Goal: Information Seeking & Learning: Understand process/instructions

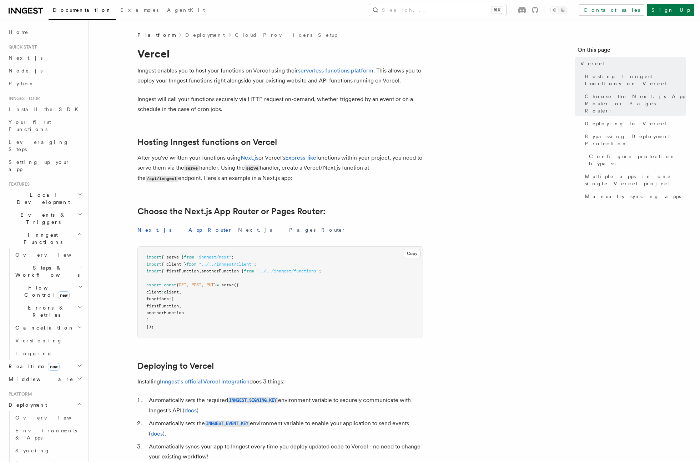
click at [294, 138] on h2 "Hosting Inngest functions on Vercel" at bounding box center [280, 142] width 286 height 10
click at [436, 16] on div "Documentation Examples AgentKit Search... ⌘K Contact sales Sign Up" at bounding box center [350, 10] width 700 height 20
click at [440, 14] on button "Search... ⌘K" at bounding box center [437, 9] width 137 height 11
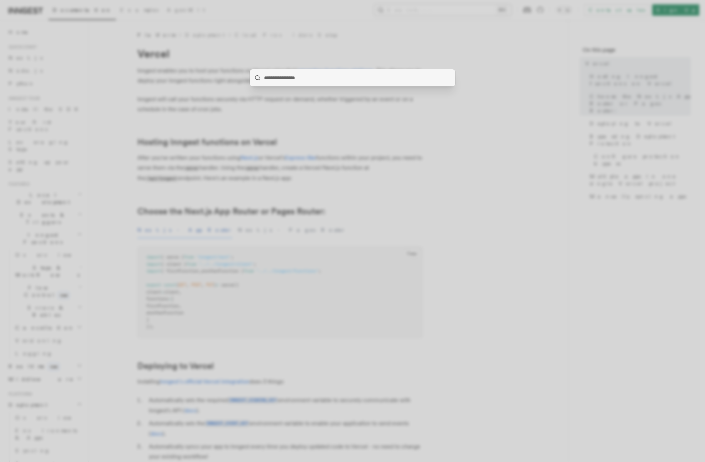
type input "*****"
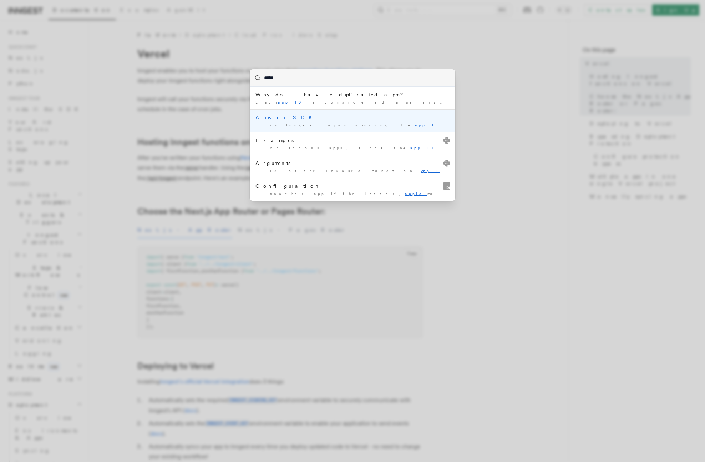
click at [273, 121] on li "Apps in SDK … in Inngest upon syncing. The app ID is determined by …" at bounding box center [353, 120] width 206 height 23
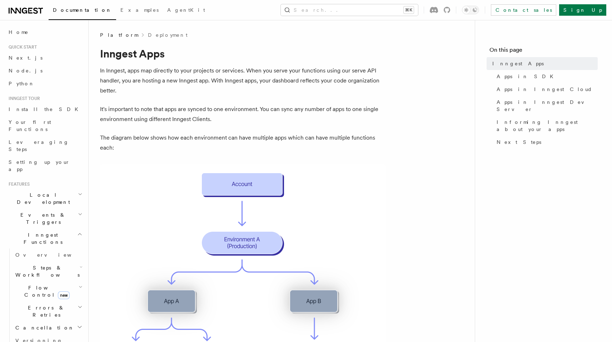
click at [17, 14] on icon at bounding box center [26, 10] width 34 height 9
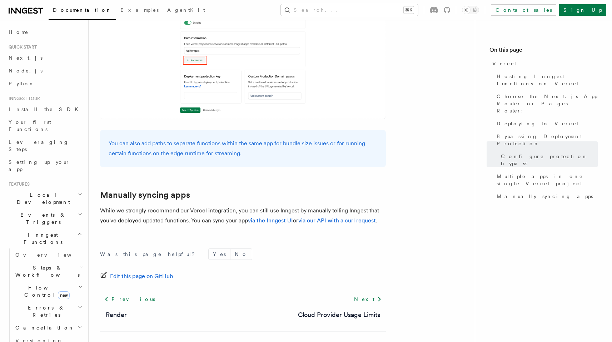
scroll to position [1157, 0]
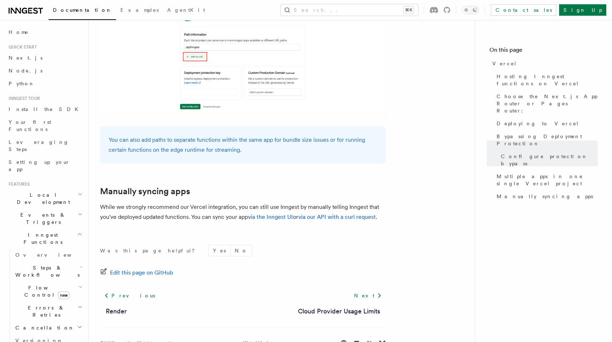
scroll to position [986, 0]
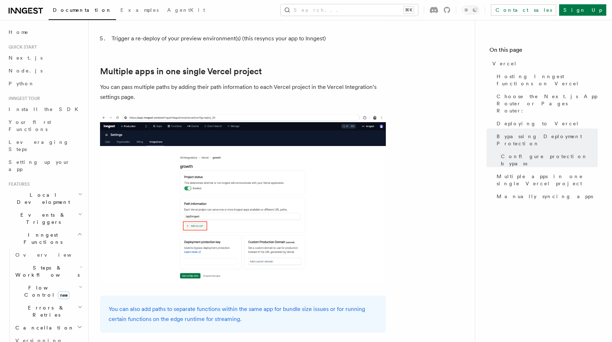
click at [293, 182] on img at bounding box center [243, 199] width 286 height 171
click at [211, 178] on img at bounding box center [243, 199] width 286 height 171
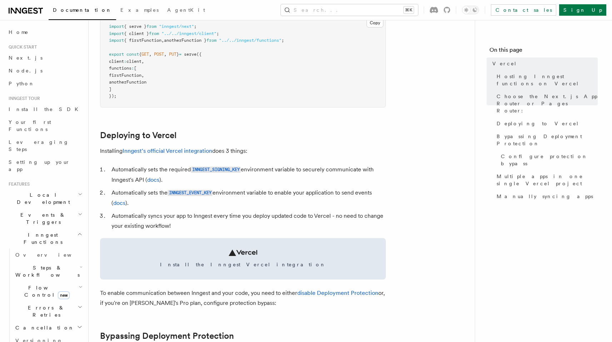
scroll to position [257, 0]
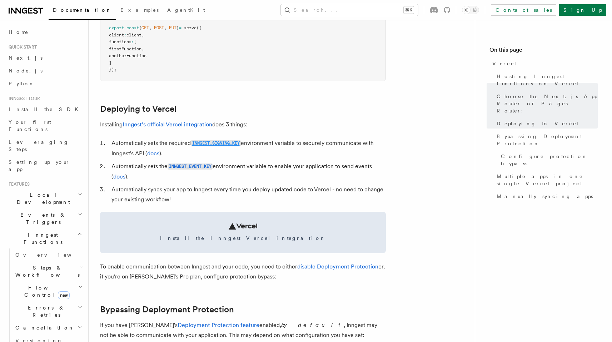
click at [222, 142] on code "INNGEST_SIGNING_KEY" at bounding box center [216, 143] width 50 height 6
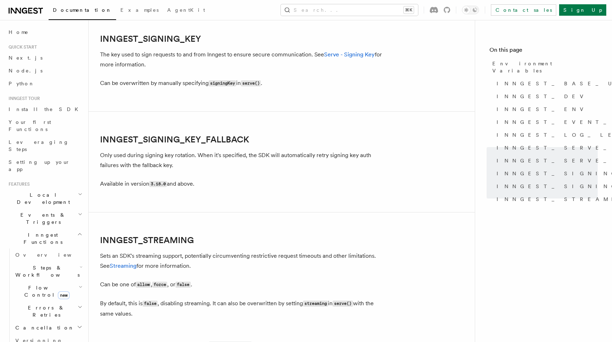
scroll to position [1257, 0]
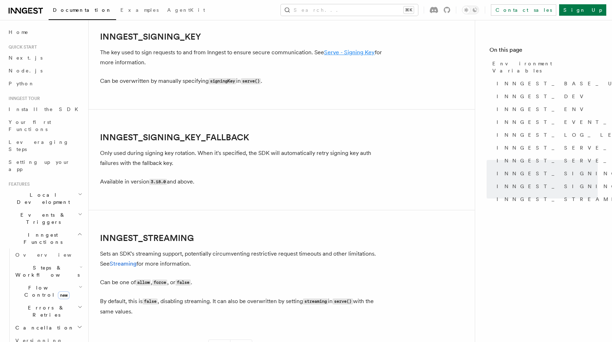
click at [344, 56] on link "Serve - Signing Key" at bounding box center [349, 52] width 51 height 7
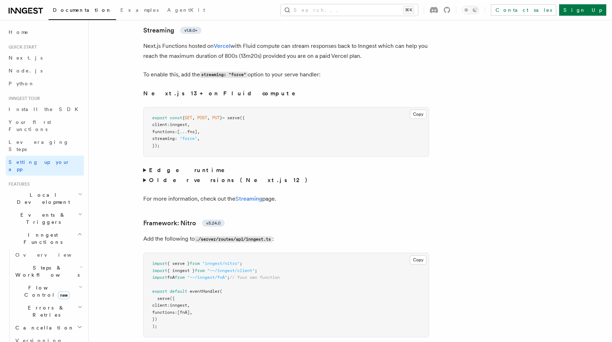
scroll to position [4552, 0]
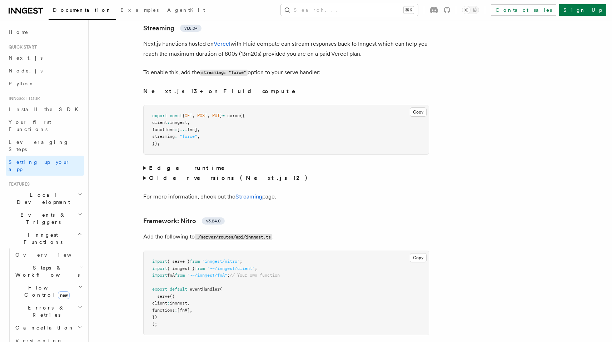
click at [146, 163] on summary "Edge runtime" at bounding box center [286, 168] width 286 height 10
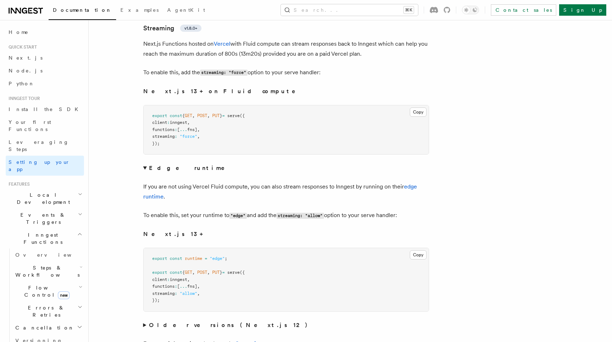
click at [146, 163] on summary "Edge runtime" at bounding box center [286, 168] width 286 height 10
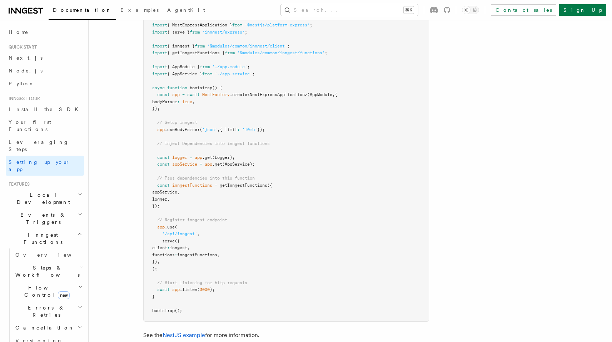
scroll to position [4053, 0]
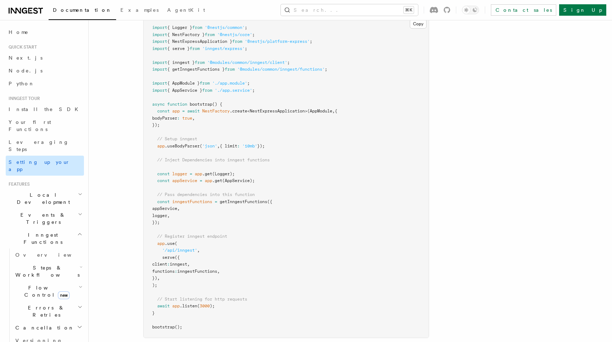
click at [33, 159] on span "Setting up your app" at bounding box center [39, 165] width 61 height 13
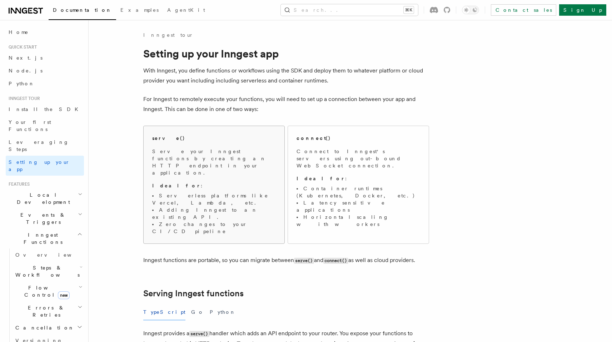
click at [232, 182] on p "Ideal for :" at bounding box center [214, 185] width 124 height 7
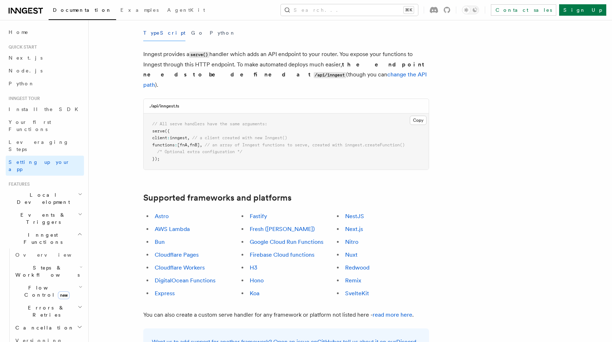
scroll to position [277, 0]
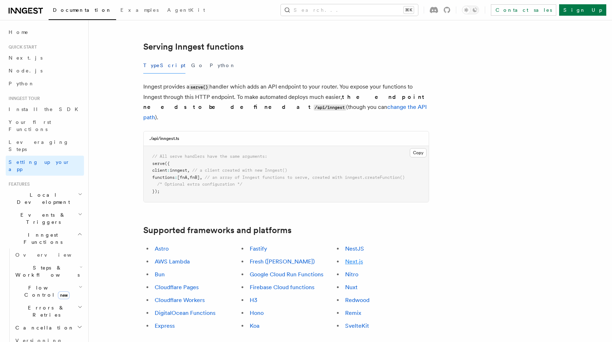
click at [350, 258] on link "Next.js" at bounding box center [354, 261] width 18 height 7
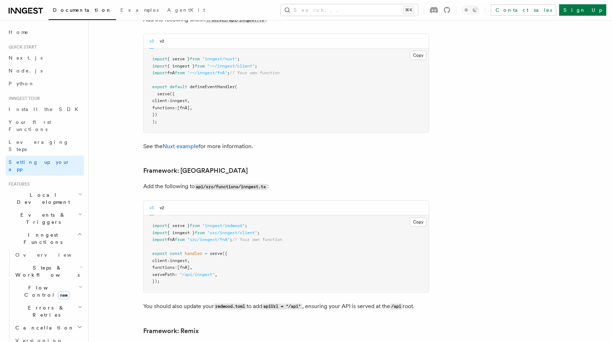
scroll to position [4970, 0]
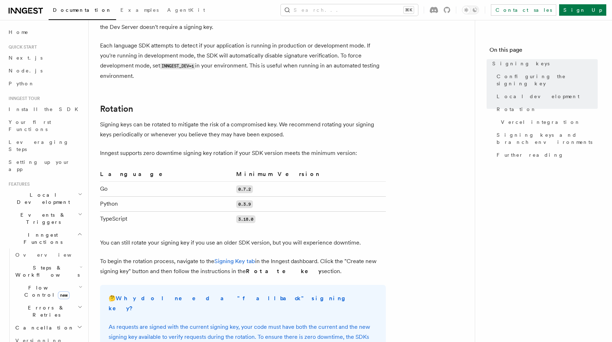
scroll to position [418, 0]
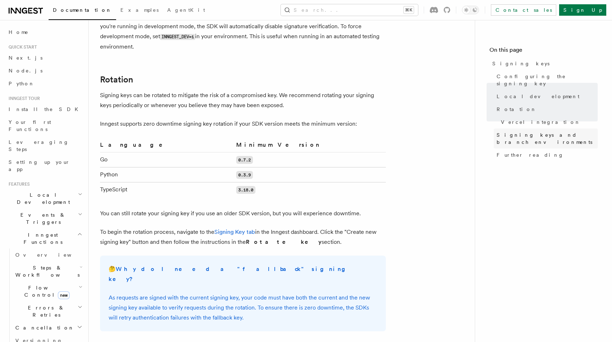
click at [547, 131] on span "Signing keys and branch environments" at bounding box center [546, 138] width 101 height 14
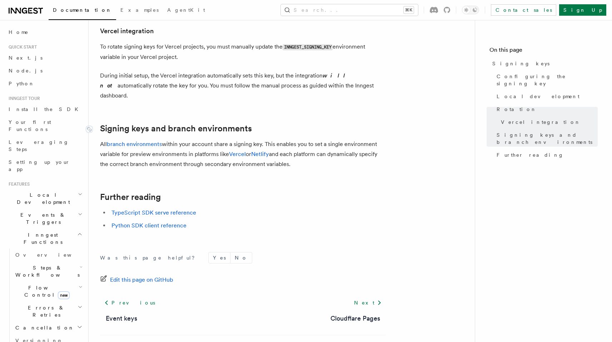
scroll to position [737, 0]
click at [142, 209] on link "TypeScript SDK serve reference" at bounding box center [153, 212] width 85 height 7
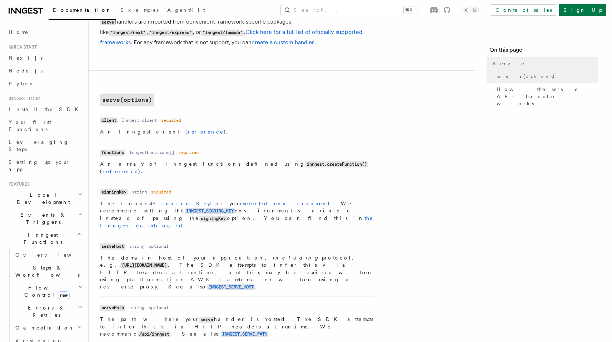
scroll to position [209, 0]
click at [243, 201] on link "selected environment" at bounding box center [286, 204] width 86 height 6
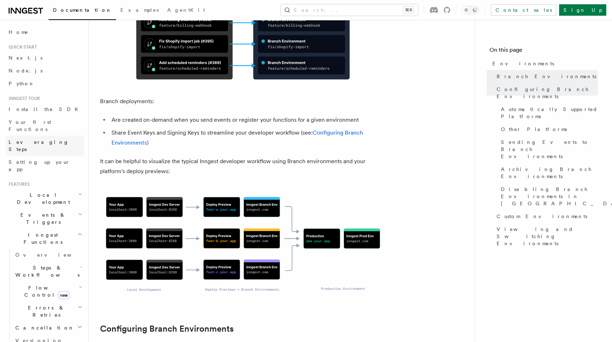
scroll to position [270, 0]
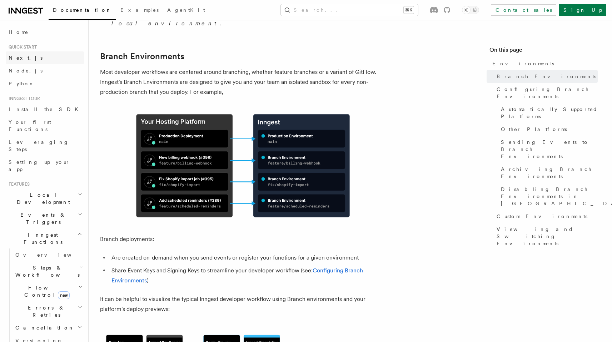
click at [21, 58] on span "Next.js" at bounding box center [26, 58] width 34 height 6
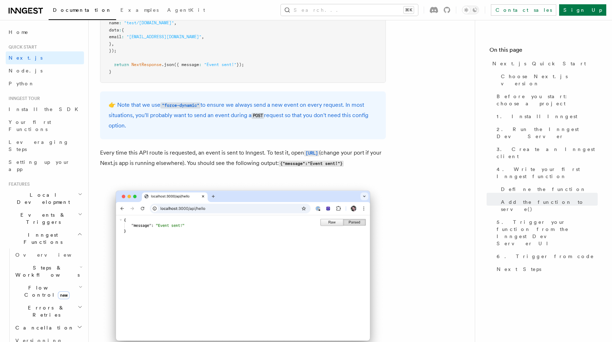
scroll to position [3775, 0]
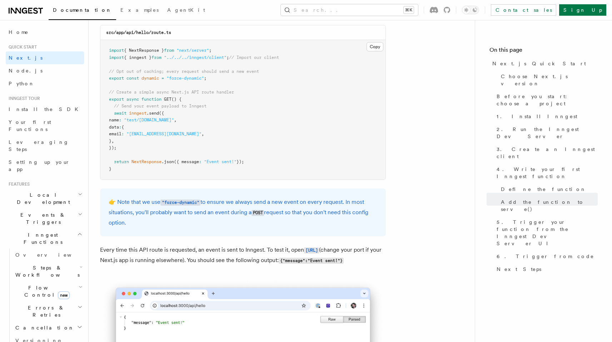
click at [206, 89] on pre "import { NextResponse } from "next/server" ; import { inngest } from "../../../…" at bounding box center [242, 110] width 285 height 140
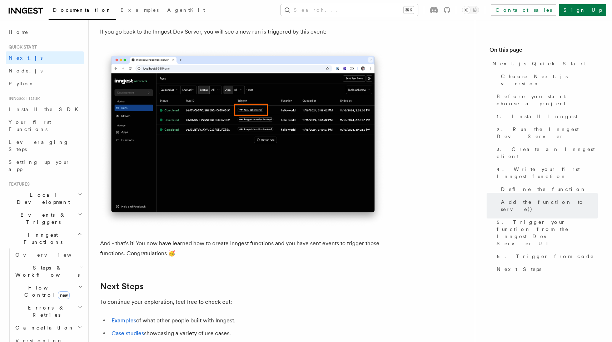
scroll to position [4471, 0]
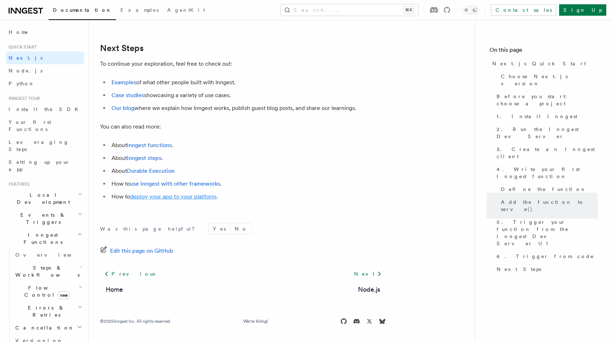
click at [196, 198] on link "deploy your app to your platform" at bounding box center [173, 196] width 86 height 7
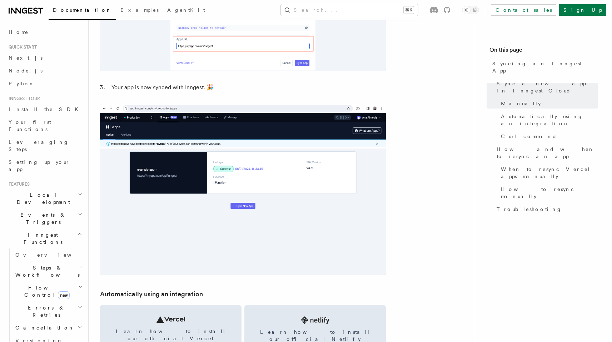
scroll to position [908, 0]
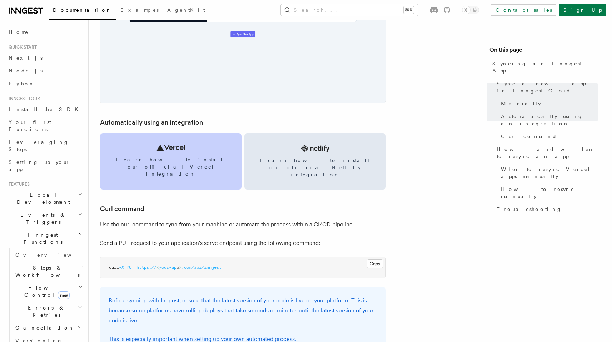
click at [175, 161] on span "Learn how to install our official Vercel integration" at bounding box center [171, 166] width 124 height 21
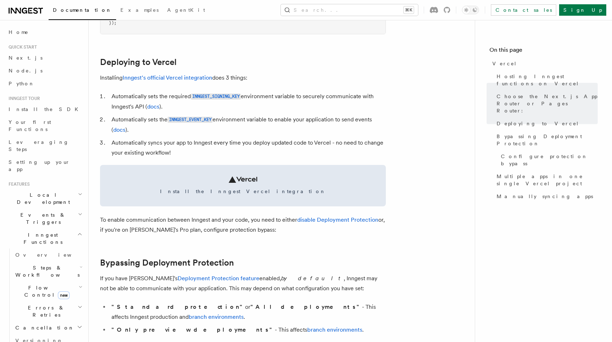
scroll to position [306, 0]
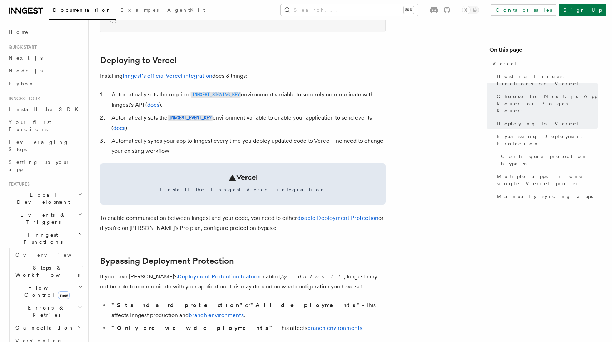
click at [210, 94] on code "INNGEST_SIGNING_KEY" at bounding box center [216, 95] width 50 height 6
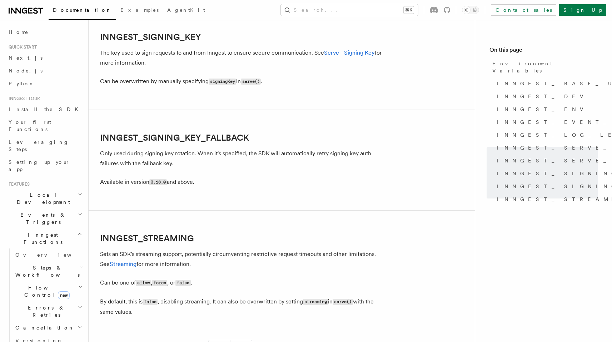
scroll to position [1257, 0]
click at [353, 56] on link "Serve - Signing Key" at bounding box center [349, 52] width 51 height 7
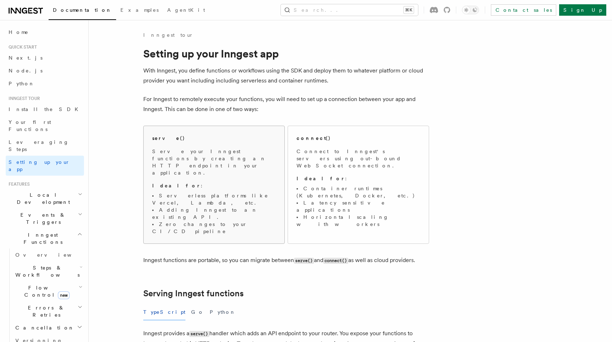
click at [178, 166] on span "Serve your Inngest functions by creating an HTTP endpoint in your application. …" at bounding box center [214, 191] width 124 height 87
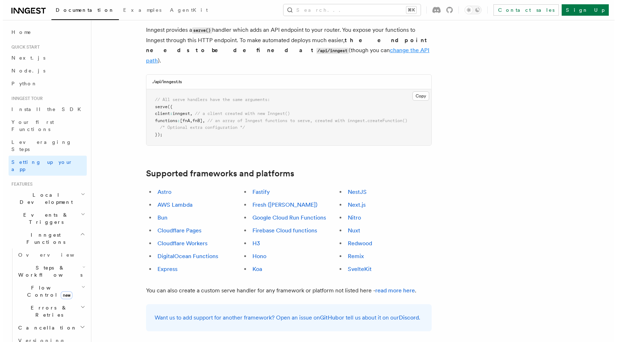
scroll to position [310, 0]
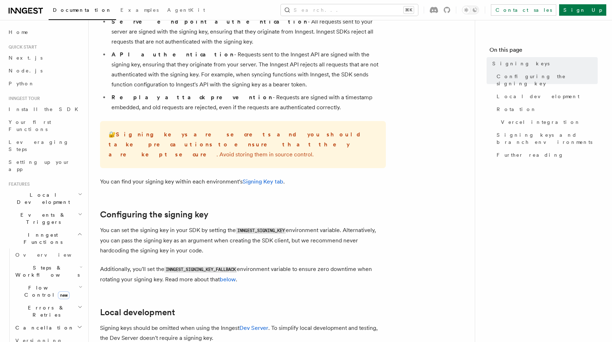
scroll to position [81, 0]
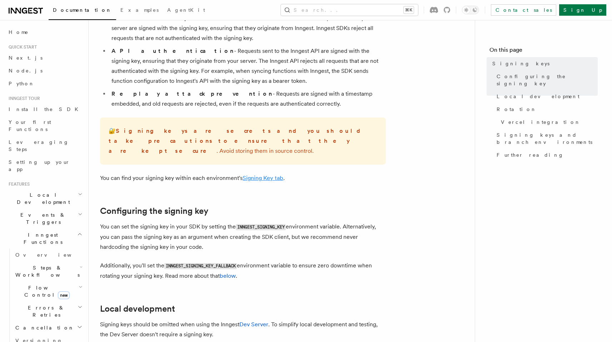
click at [263, 175] on link "Signing Key tab" at bounding box center [262, 178] width 41 height 7
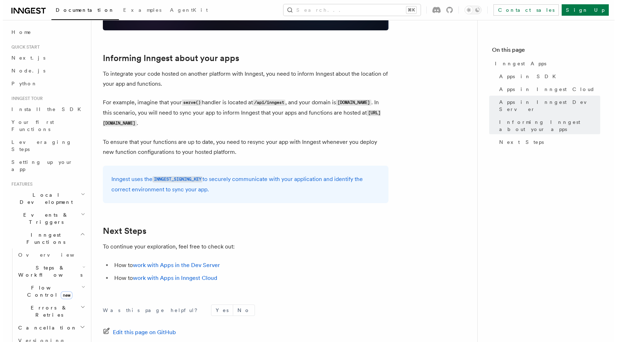
scroll to position [1058, 0]
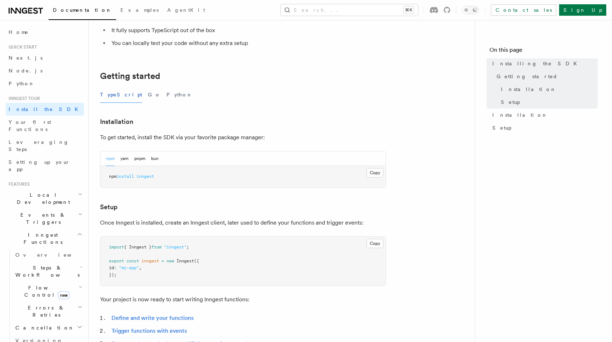
scroll to position [252, 0]
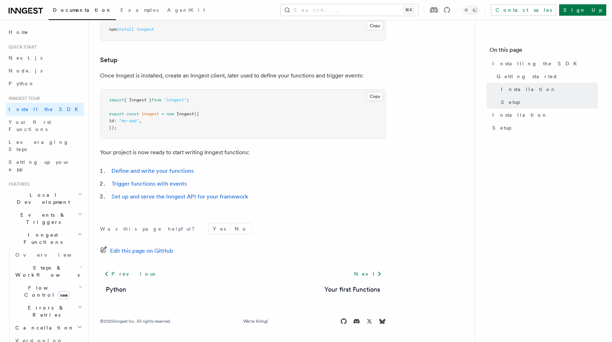
click at [279, 191] on ol "Define and write your functions Trigger functions with events Set up and serve …" at bounding box center [243, 184] width 286 height 36
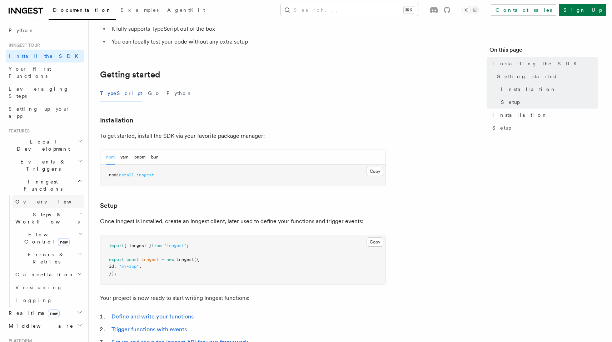
scroll to position [0, 0]
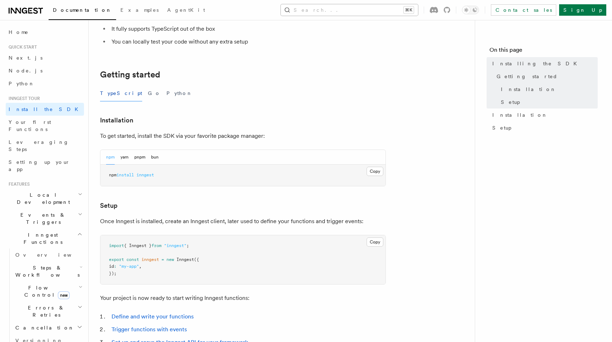
click at [349, 14] on button "Search... ⌘K" at bounding box center [349, 9] width 137 height 11
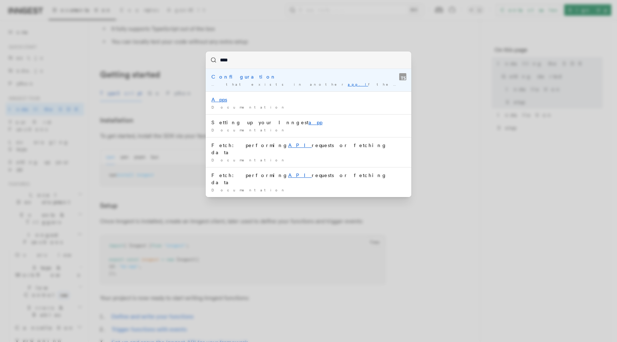
type input "*****"
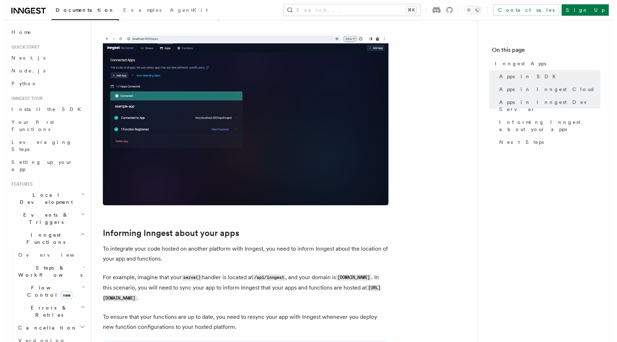
scroll to position [912, 0]
